Goal: Information Seeking & Learning: Learn about a topic

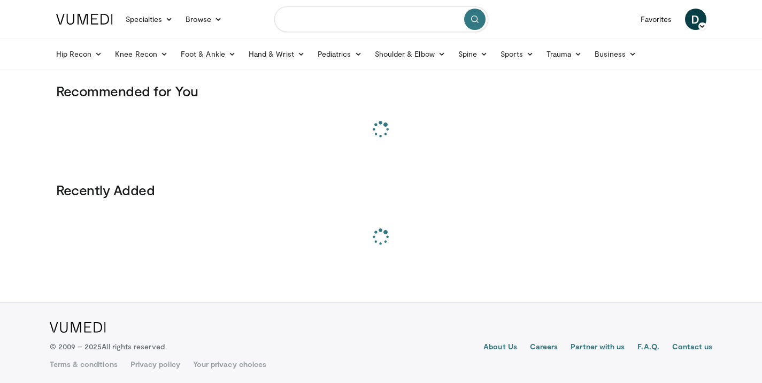
click at [369, 14] on input "Search topics, interventions" at bounding box center [381, 19] width 214 height 26
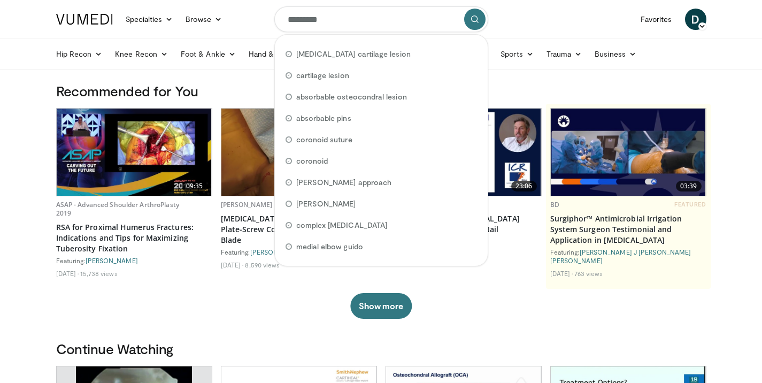
type input "**********"
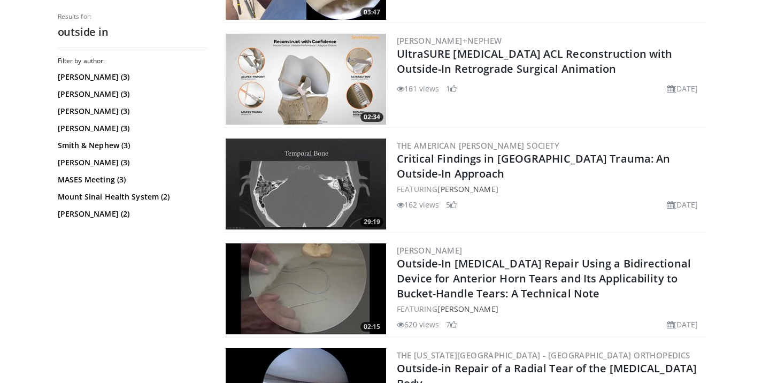
scroll to position [755, 0]
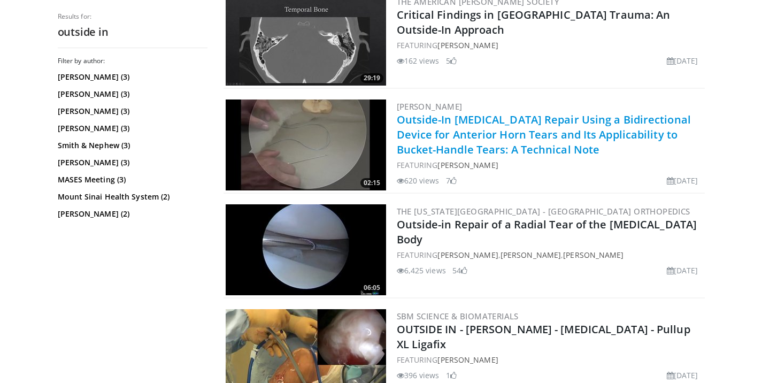
click at [552, 118] on link "Outside-In [MEDICAL_DATA] Repair Using a Bidirectional Device for Anterior Horn…" at bounding box center [544, 134] width 294 height 44
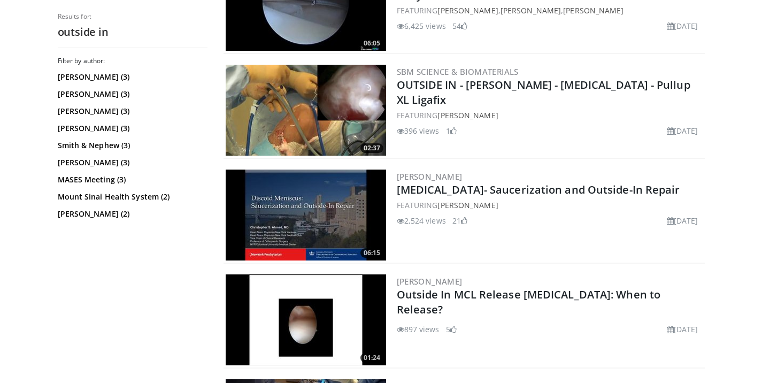
scroll to position [1456, 0]
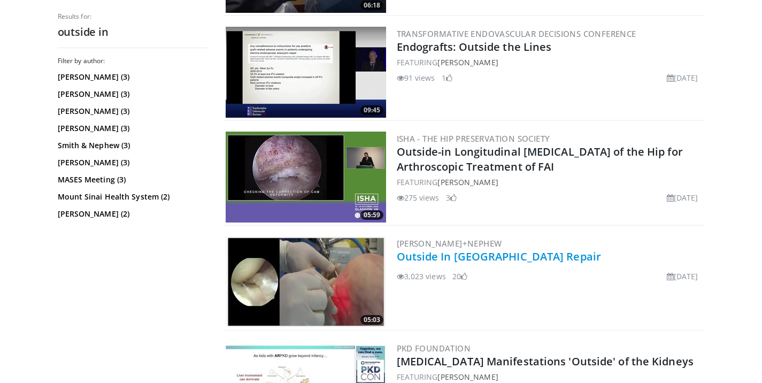
click at [495, 256] on link "Outside In Meniscal Repair" at bounding box center [499, 256] width 205 height 14
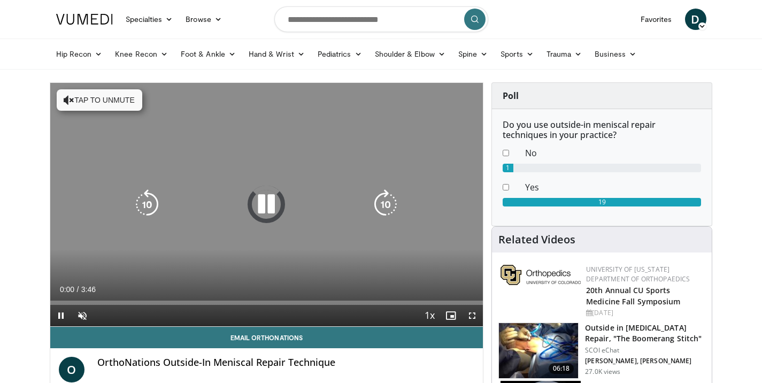
click at [291, 229] on div "10 seconds Tap to unmute" at bounding box center [266, 204] width 433 height 243
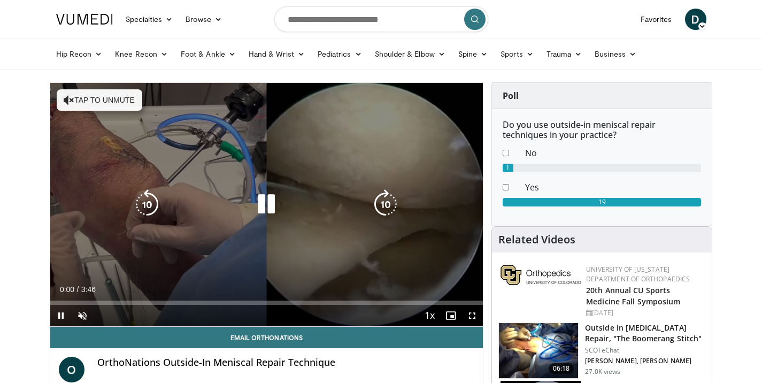
click at [264, 199] on icon "Video Player" at bounding box center [266, 204] width 30 height 30
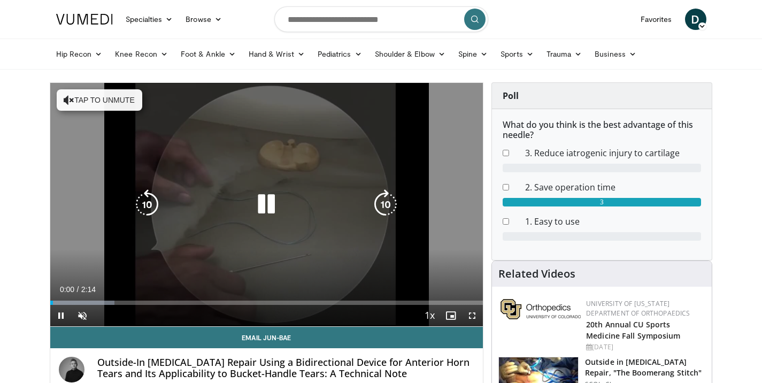
click at [262, 196] on icon "Video Player" at bounding box center [266, 204] width 30 height 30
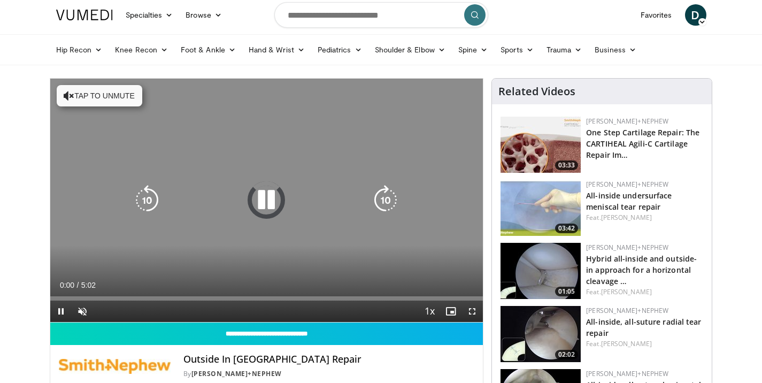
scroll to position [12, 0]
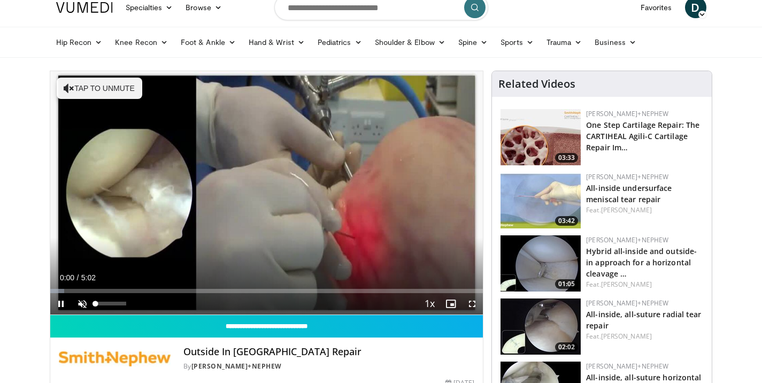
click at [82, 305] on span "Video Player" at bounding box center [82, 303] width 21 height 21
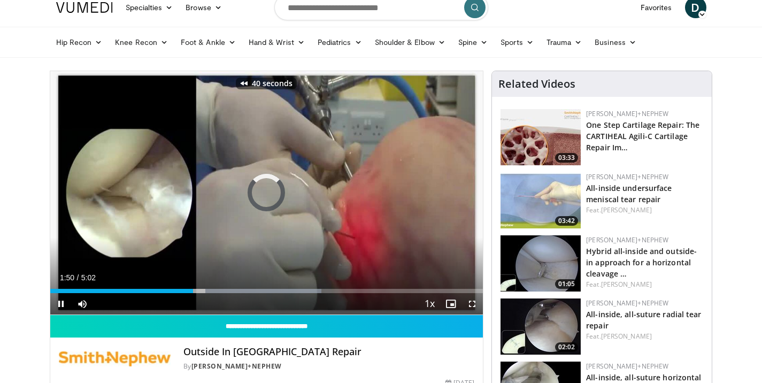
click at [475, 306] on span "Video Player" at bounding box center [471, 303] width 21 height 21
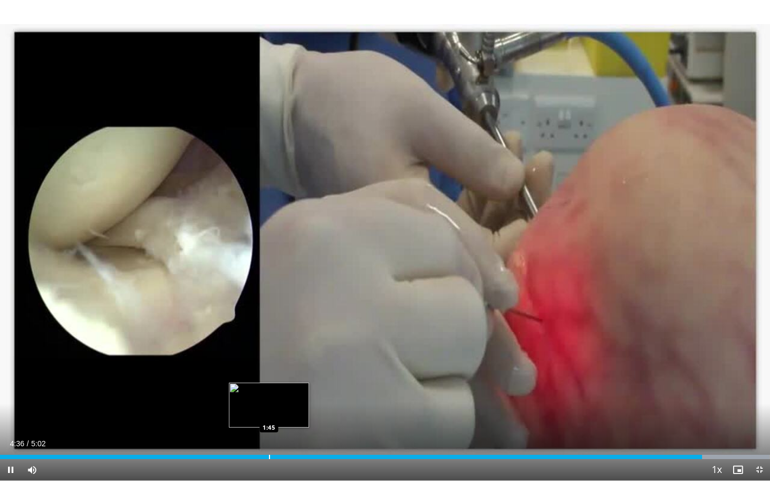
click at [269, 382] on div "Progress Bar" at bounding box center [269, 457] width 1 height 4
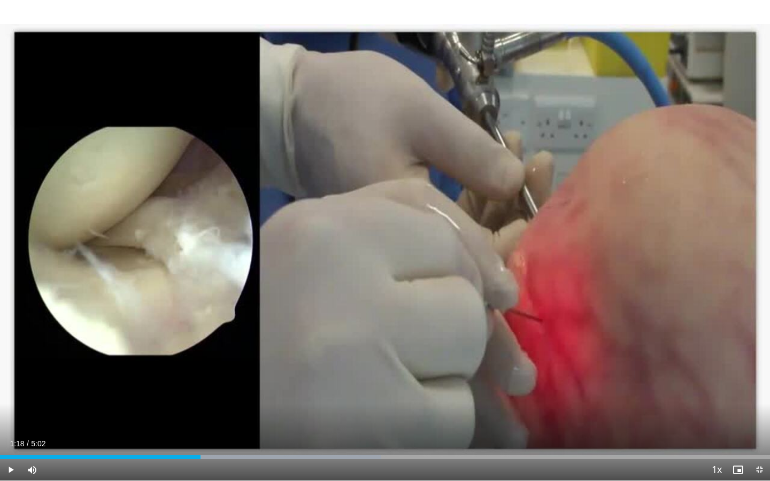
click at [757, 382] on span "Video Player" at bounding box center [759, 469] width 21 height 21
